Goal: Find specific page/section: Find specific page/section

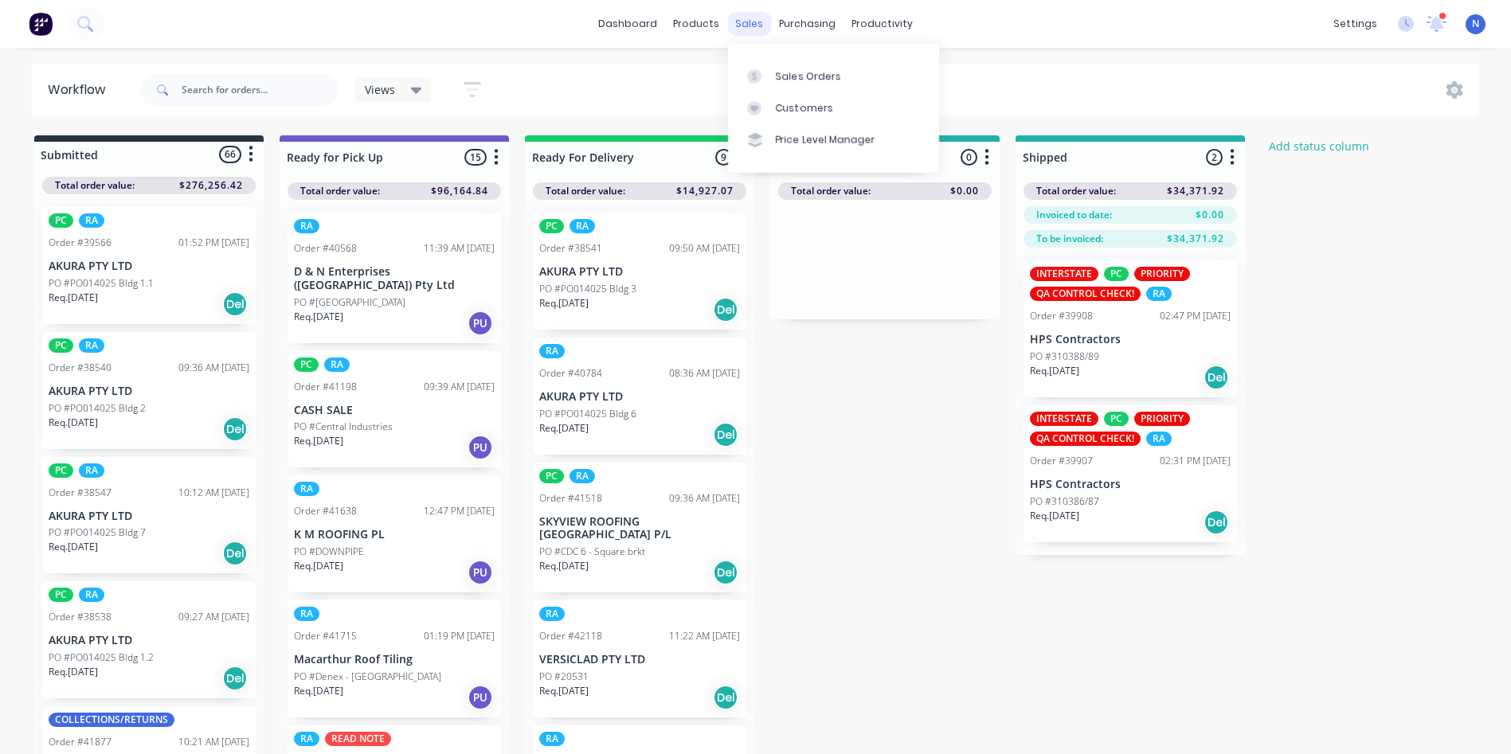
click at [740, 26] on div "sales" at bounding box center [749, 24] width 44 height 24
click at [794, 70] on div "Sales Orders" at bounding box center [808, 76] width 65 height 14
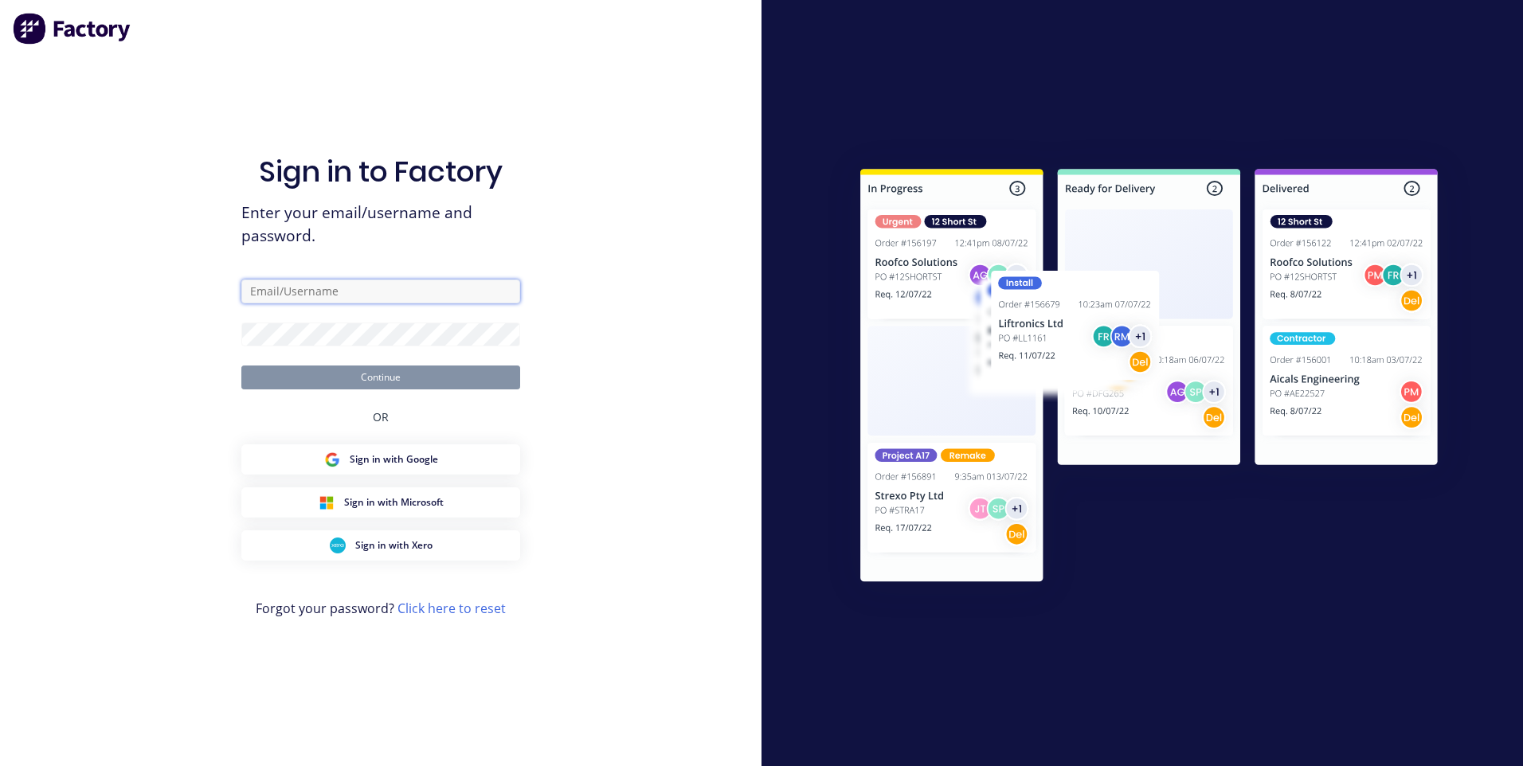
type input "[EMAIL_ADDRESS][DOMAIN_NAME]"
click at [390, 379] on button "Continue" at bounding box center [380, 378] width 279 height 24
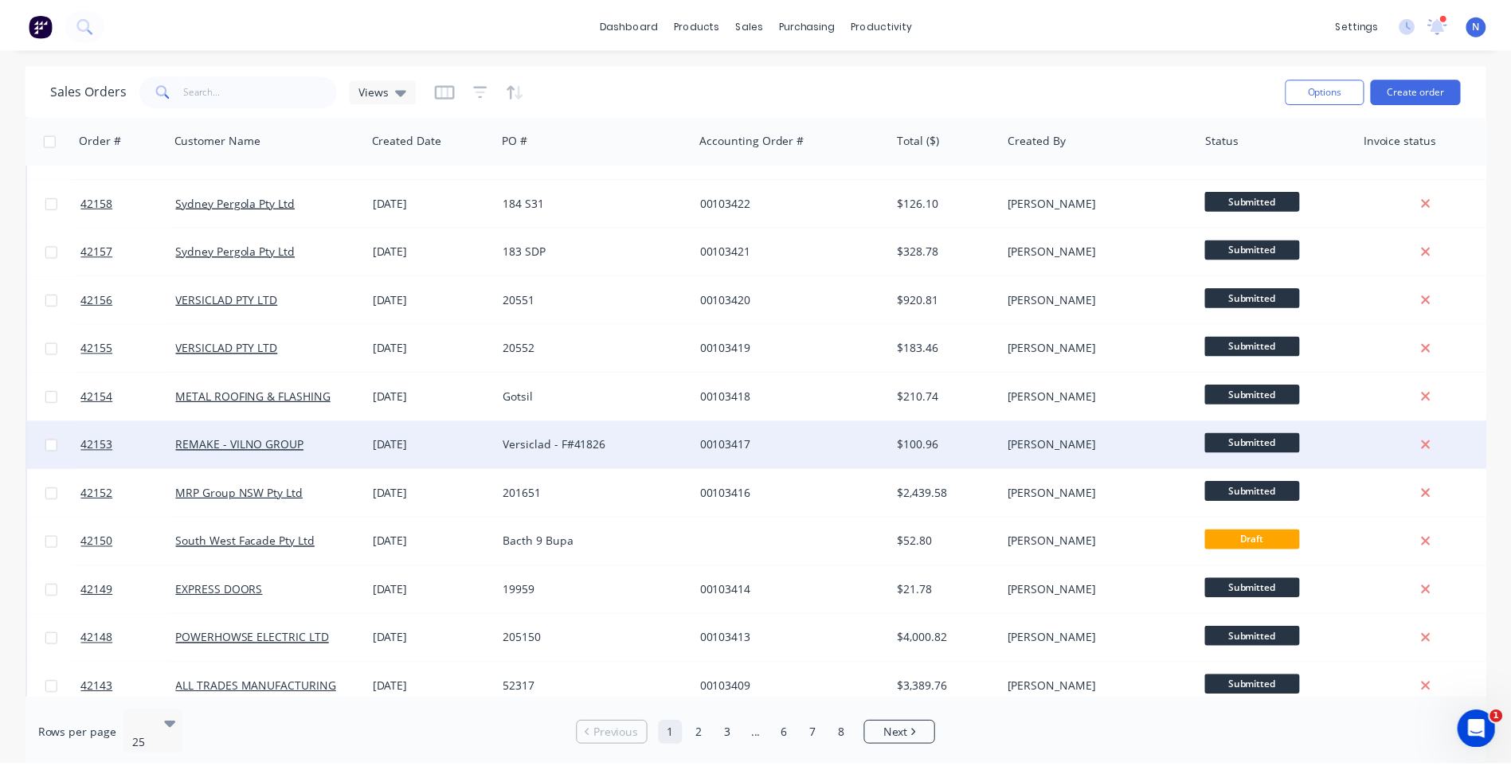
scroll to position [239, 0]
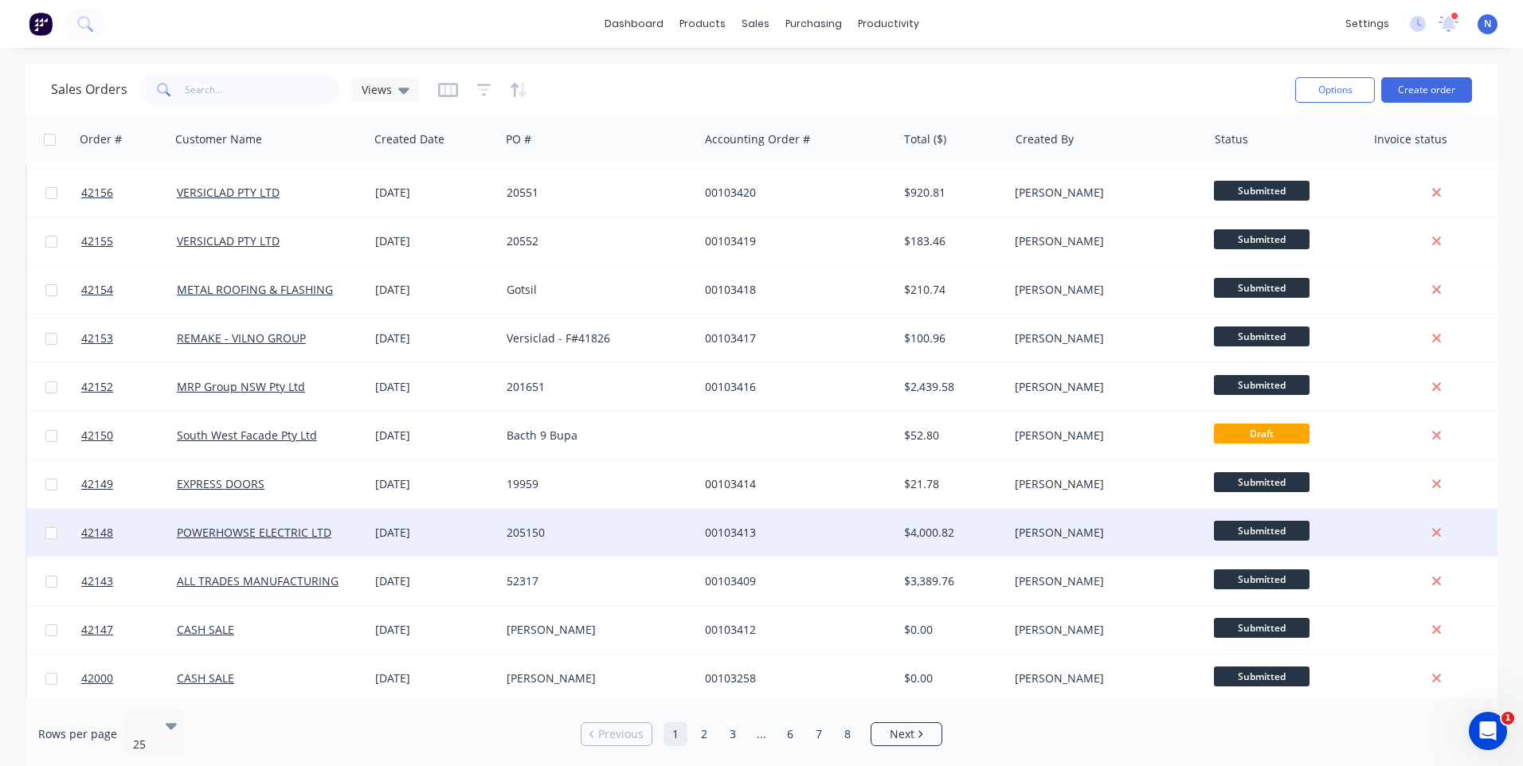
click at [620, 532] on div "205150" at bounding box center [595, 533] width 177 height 16
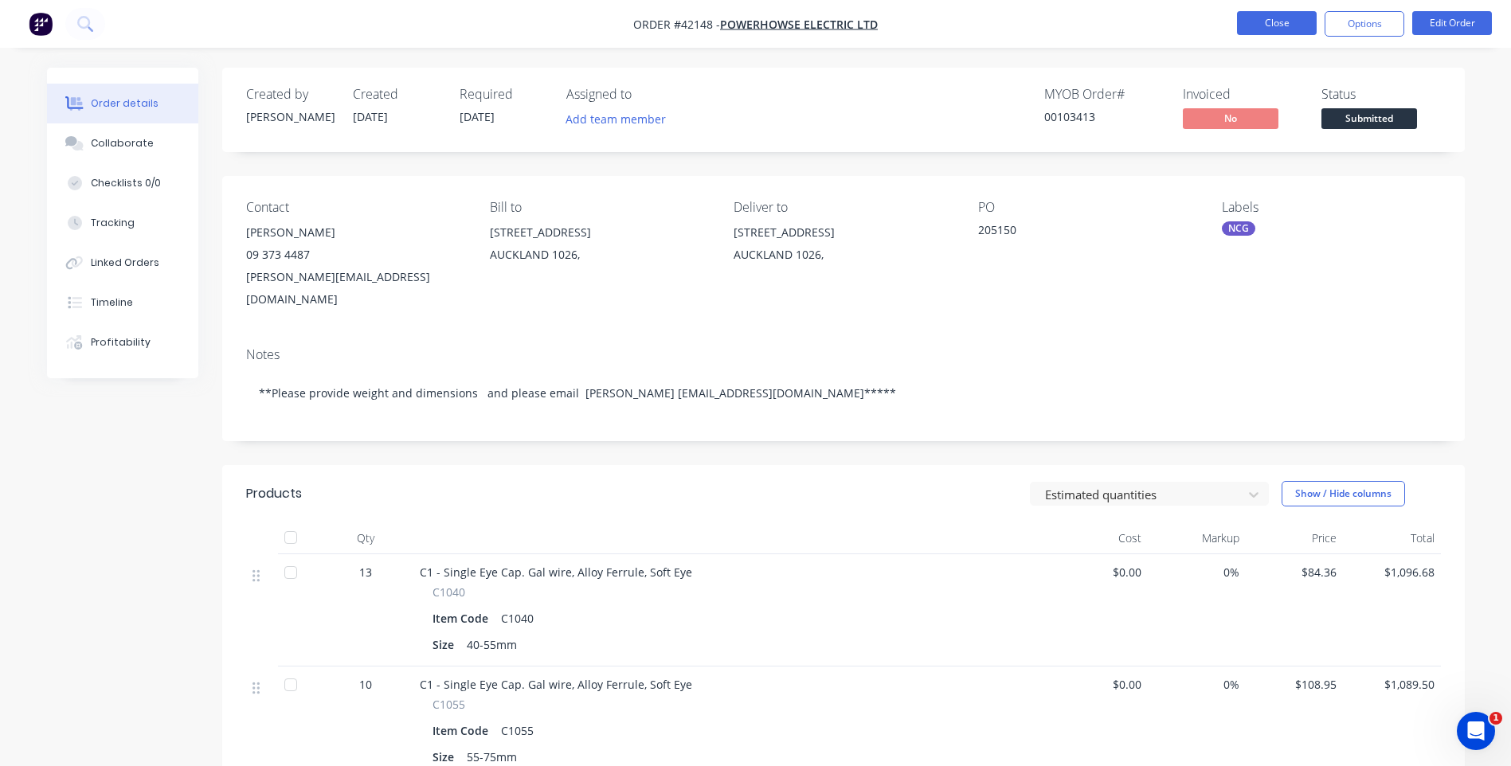
click at [1244, 19] on button "Close" at bounding box center [1277, 23] width 80 height 24
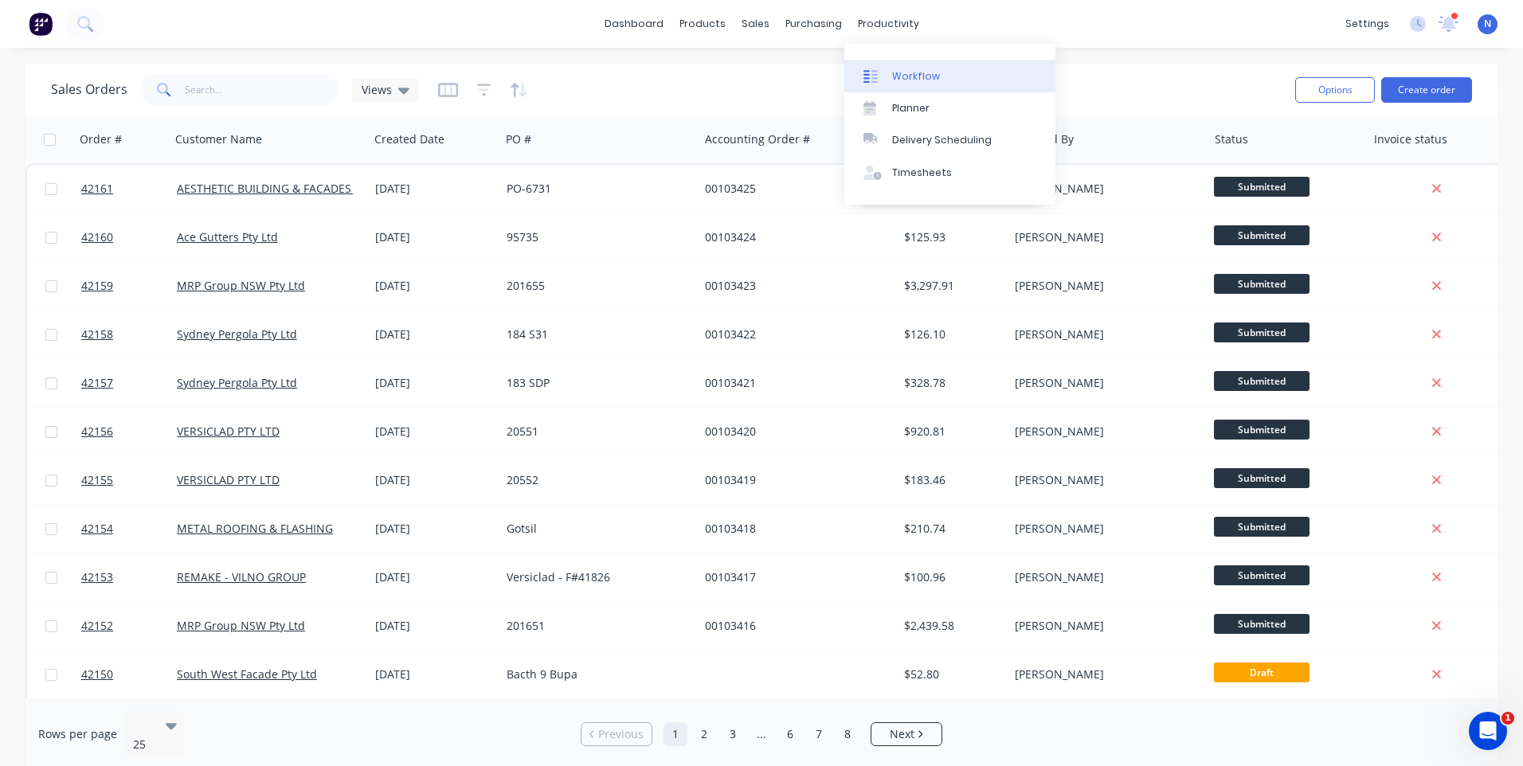
click at [914, 73] on div "Workflow" at bounding box center [916, 76] width 48 height 14
